Goal: Find specific page/section: Find specific page/section

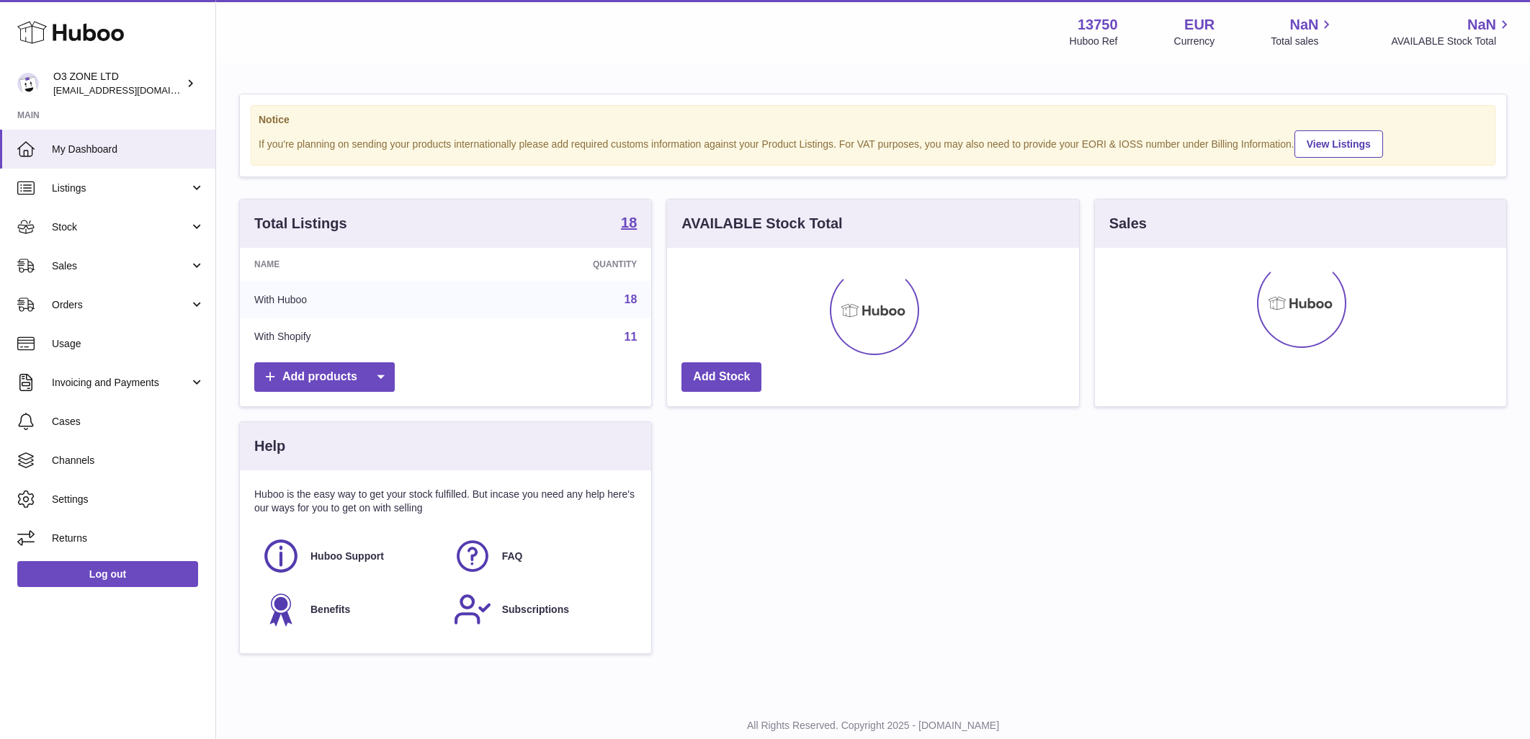
click at [419, 462] on div "Menu Huboo 13750 Huboo Ref EUR Currency NaN Total sales NaN AVAILABLE Stock Tot…" at bounding box center [873, 348] width 1314 height 697
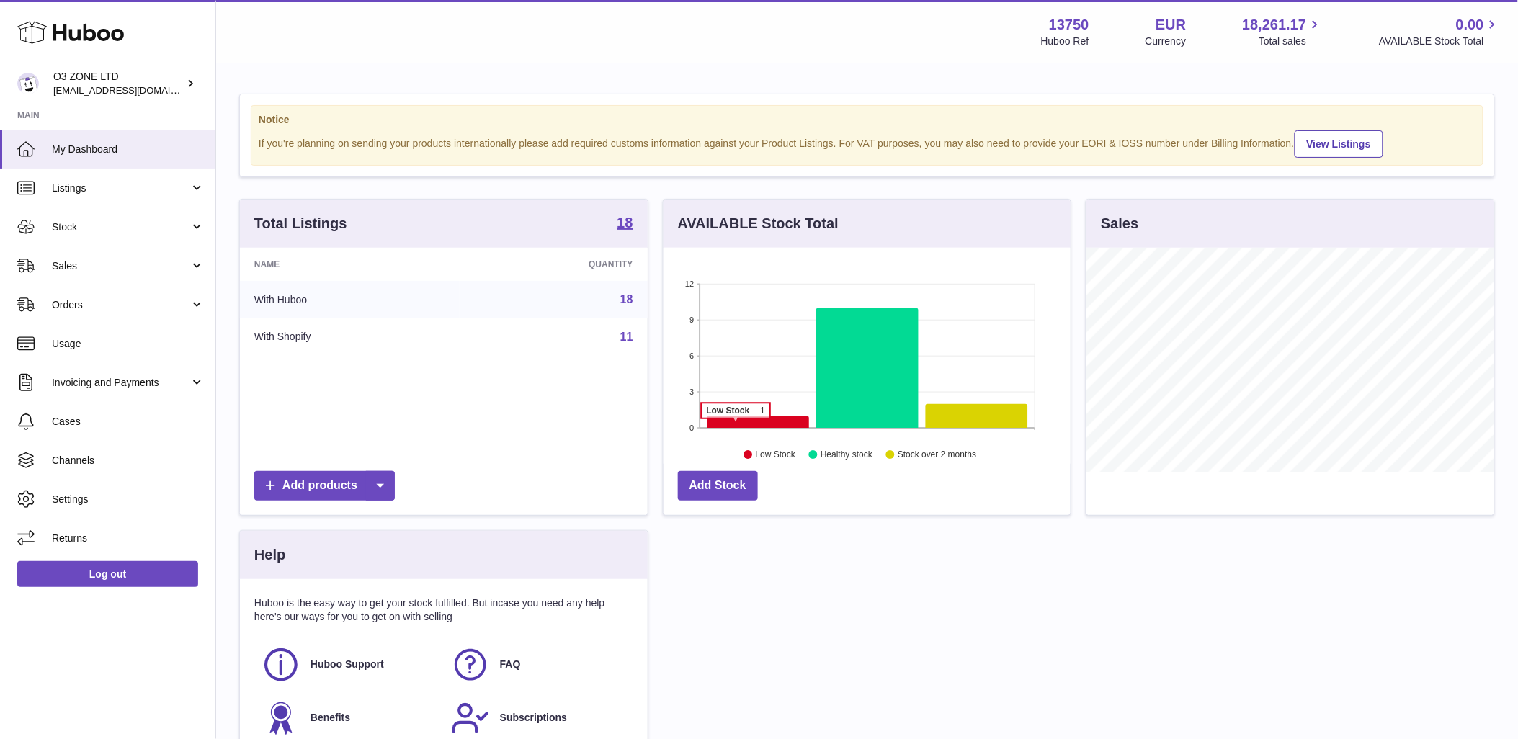
scroll to position [225, 407]
click at [110, 261] on span "Sales" at bounding box center [121, 266] width 138 height 14
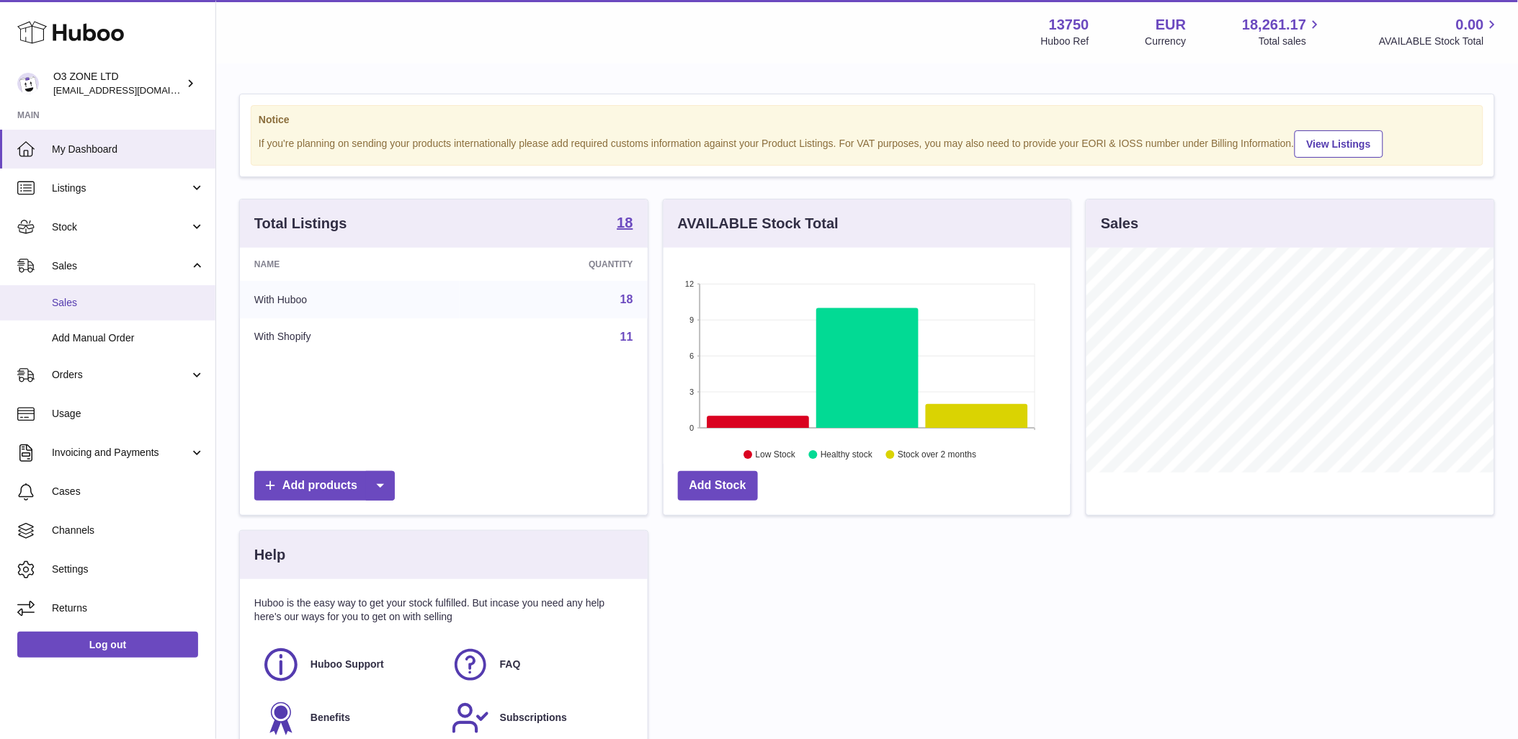
click at [91, 298] on span "Sales" at bounding box center [128, 303] width 153 height 14
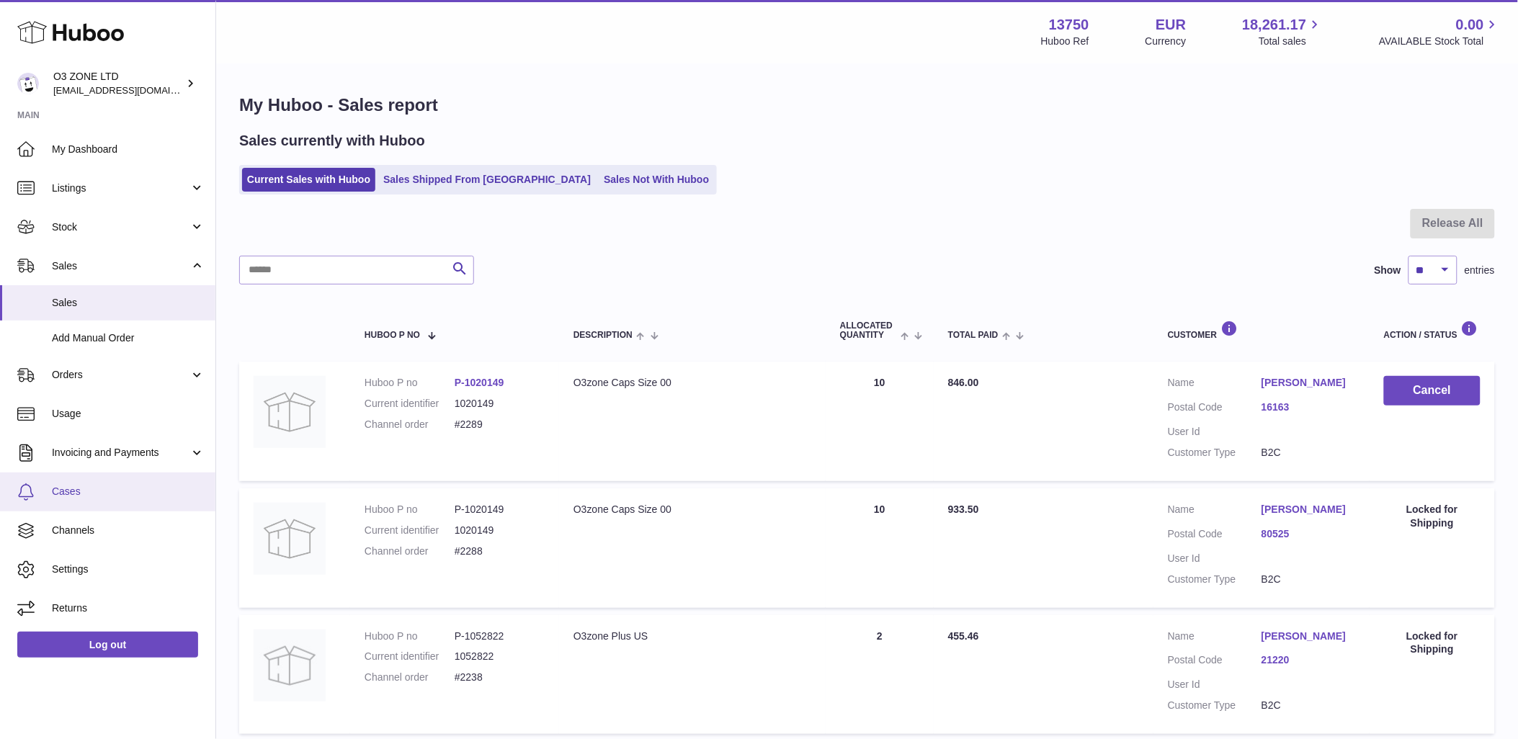
click at [68, 504] on link "Cases" at bounding box center [107, 492] width 215 height 39
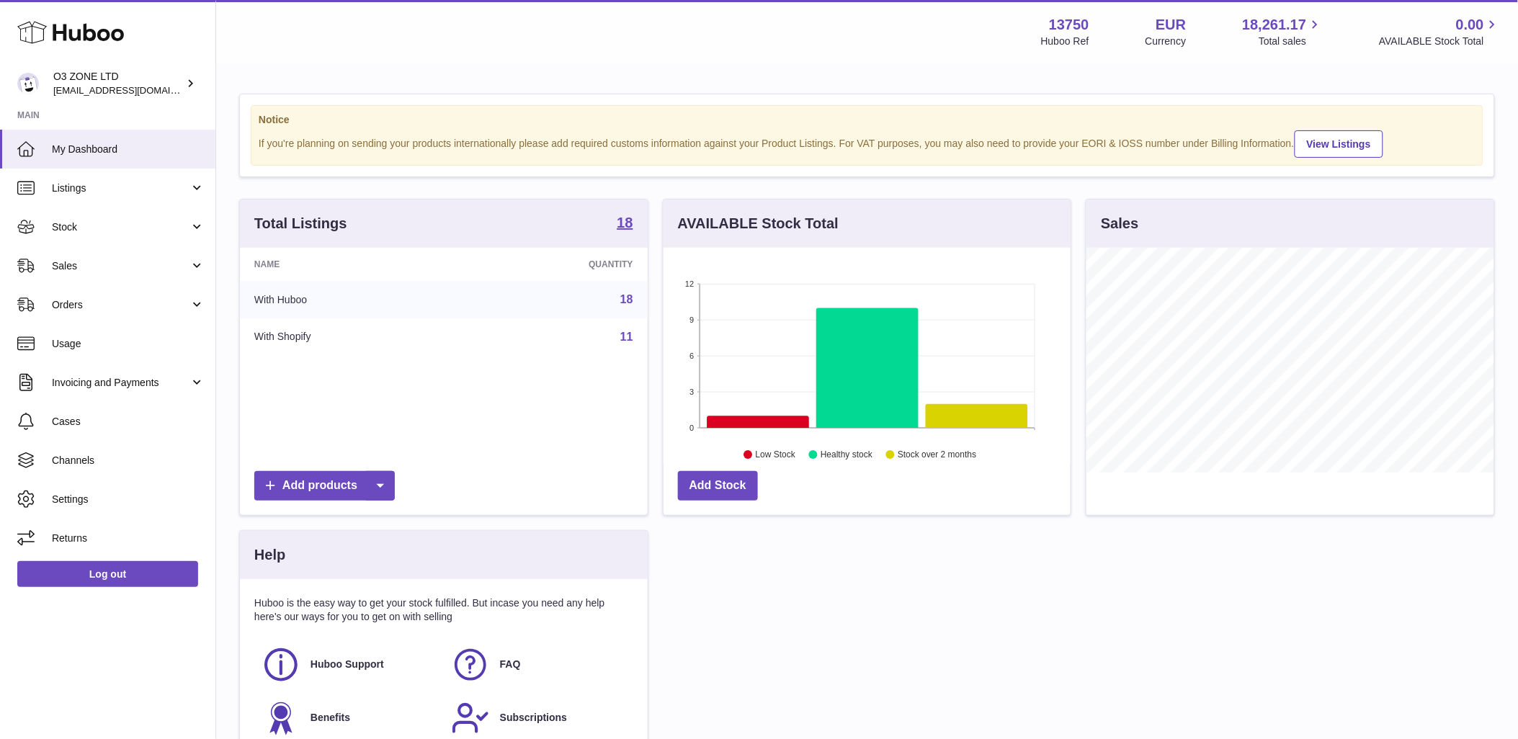
scroll to position [225, 407]
click at [73, 420] on span "Cases" at bounding box center [128, 422] width 153 height 14
